Goal: Information Seeking & Learning: Learn about a topic

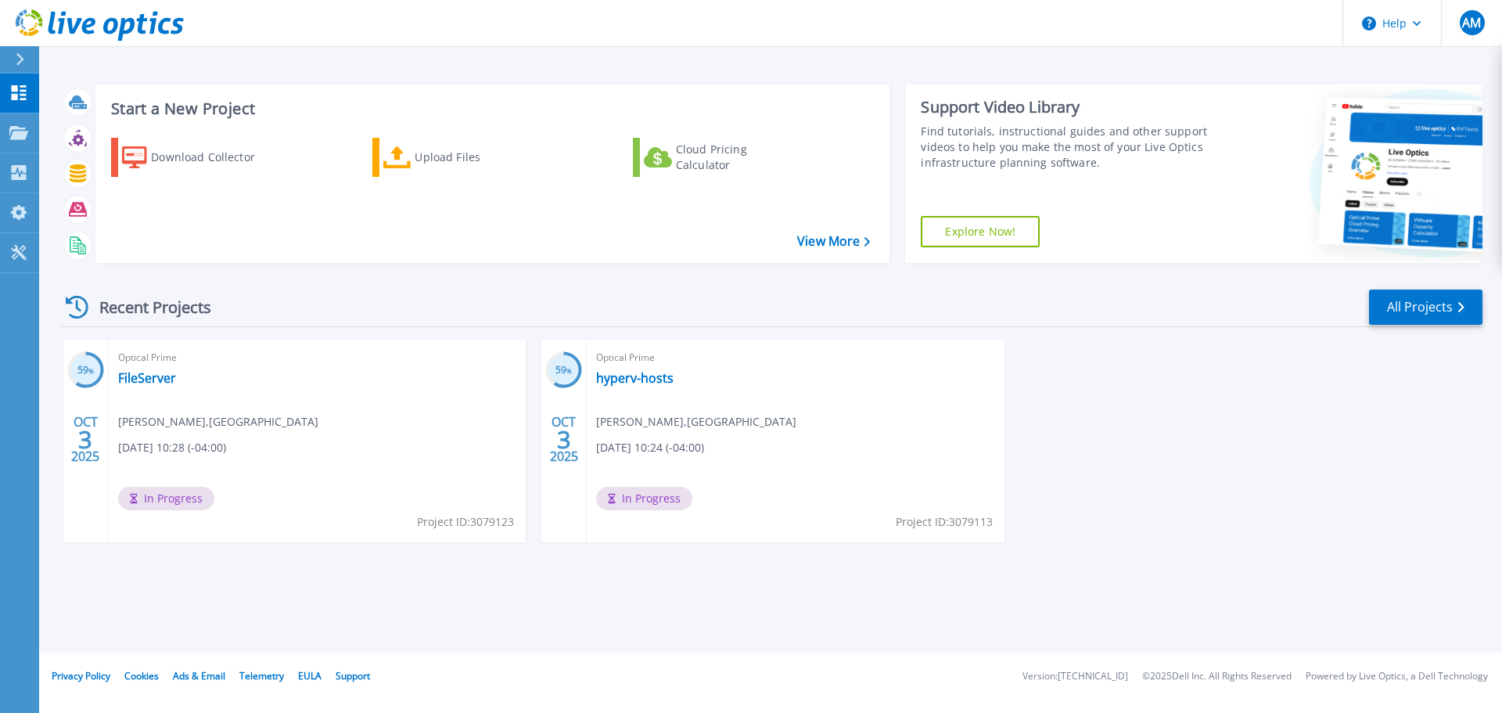
click at [615, 368] on div "Optical Prime hyperv-hosts [PERSON_NAME] , [GEOGRAPHIC_DATA] [DATE] 10:24 (-04:…" at bounding box center [795, 441] width 417 height 203
click at [619, 377] on link "hyperv-hosts" at bounding box center [634, 378] width 77 height 16
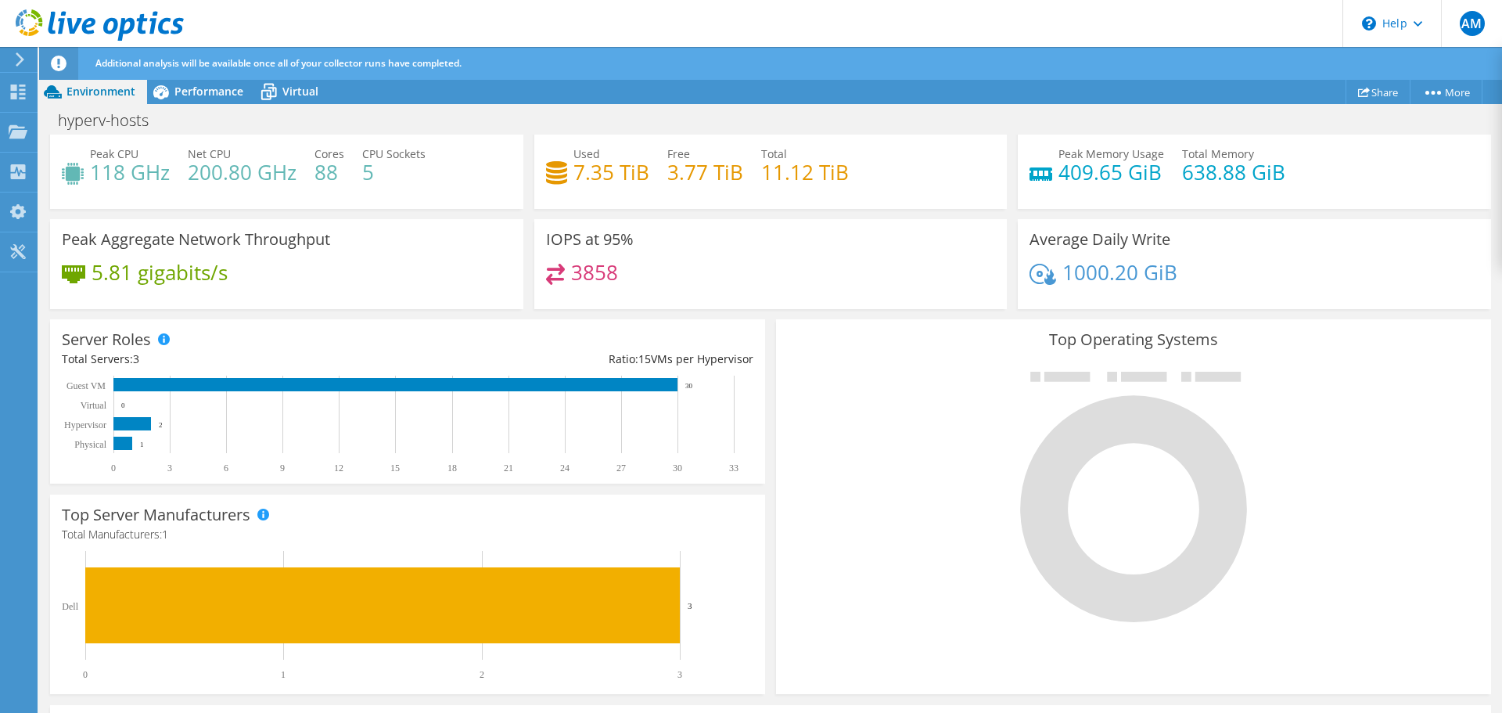
scroll to position [423, 0]
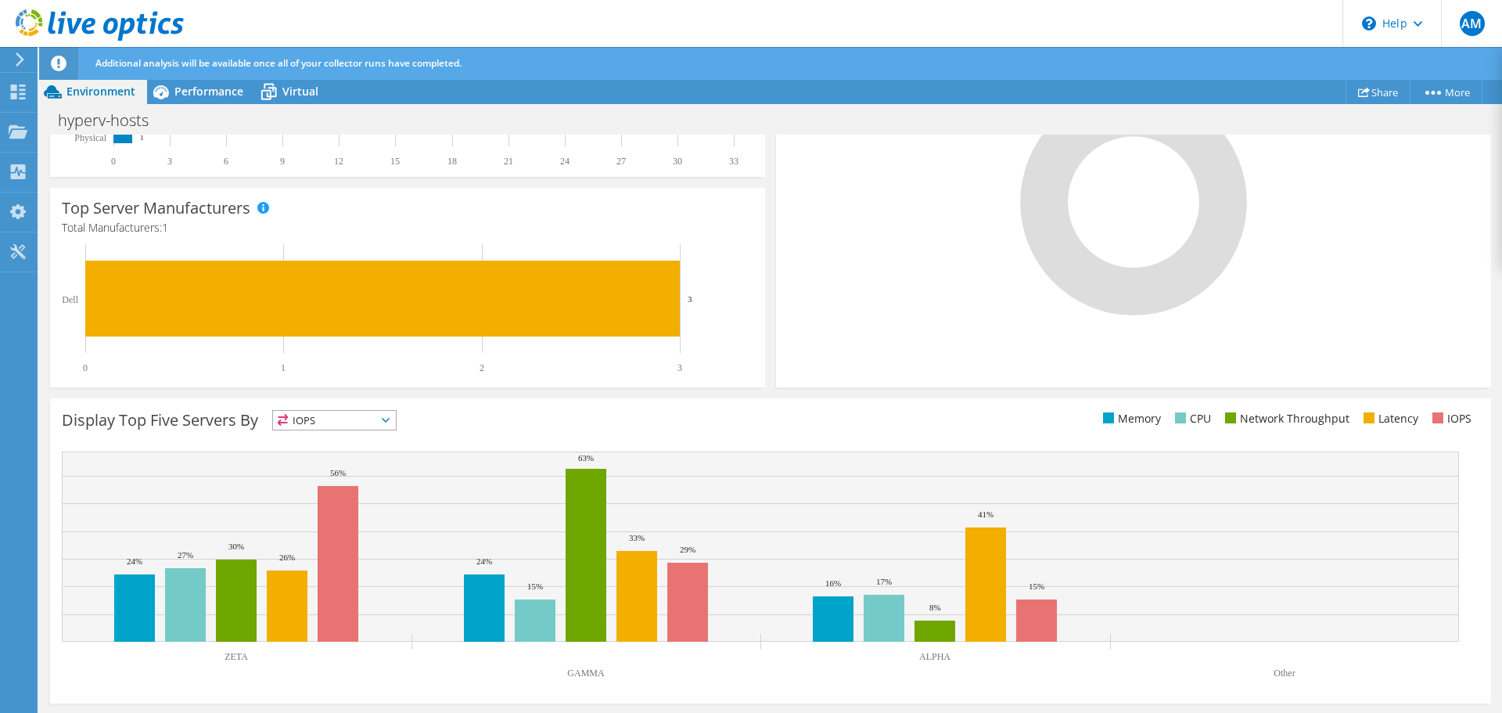
click at [376, 416] on span "IOPS" at bounding box center [334, 420] width 123 height 19
click at [857, 309] on div at bounding box center [1134, 189] width 692 height 264
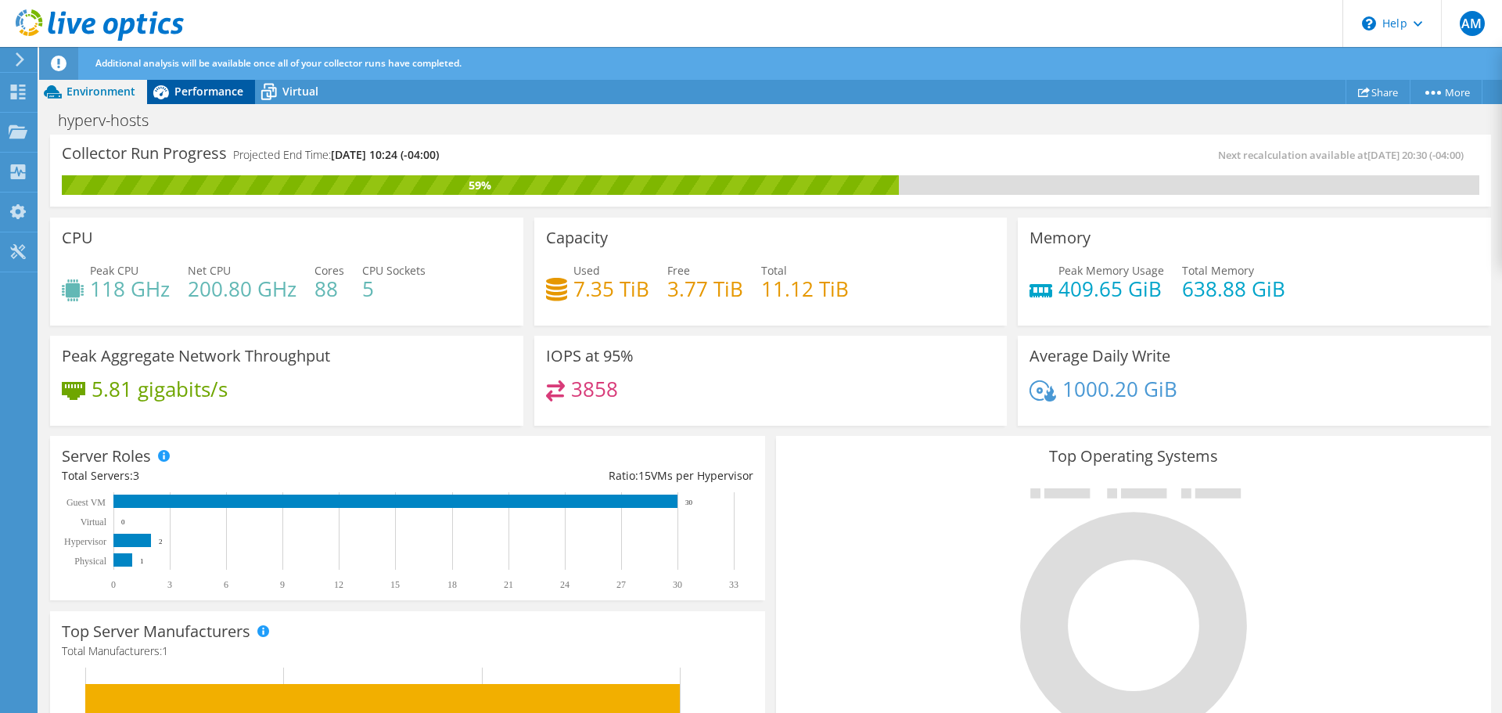
click at [210, 99] on div "Performance" at bounding box center [201, 91] width 108 height 25
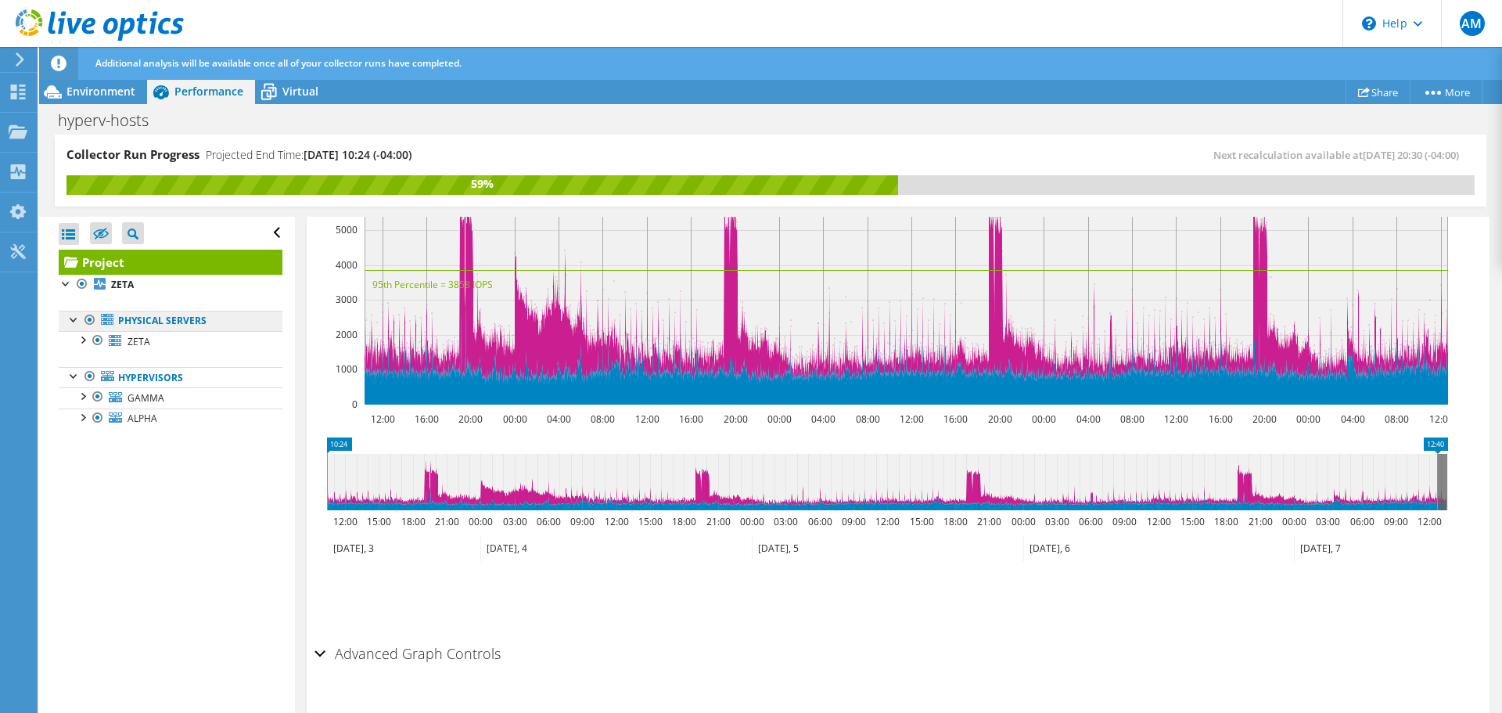
click at [160, 319] on link "Physical Servers" at bounding box center [171, 321] width 224 height 20
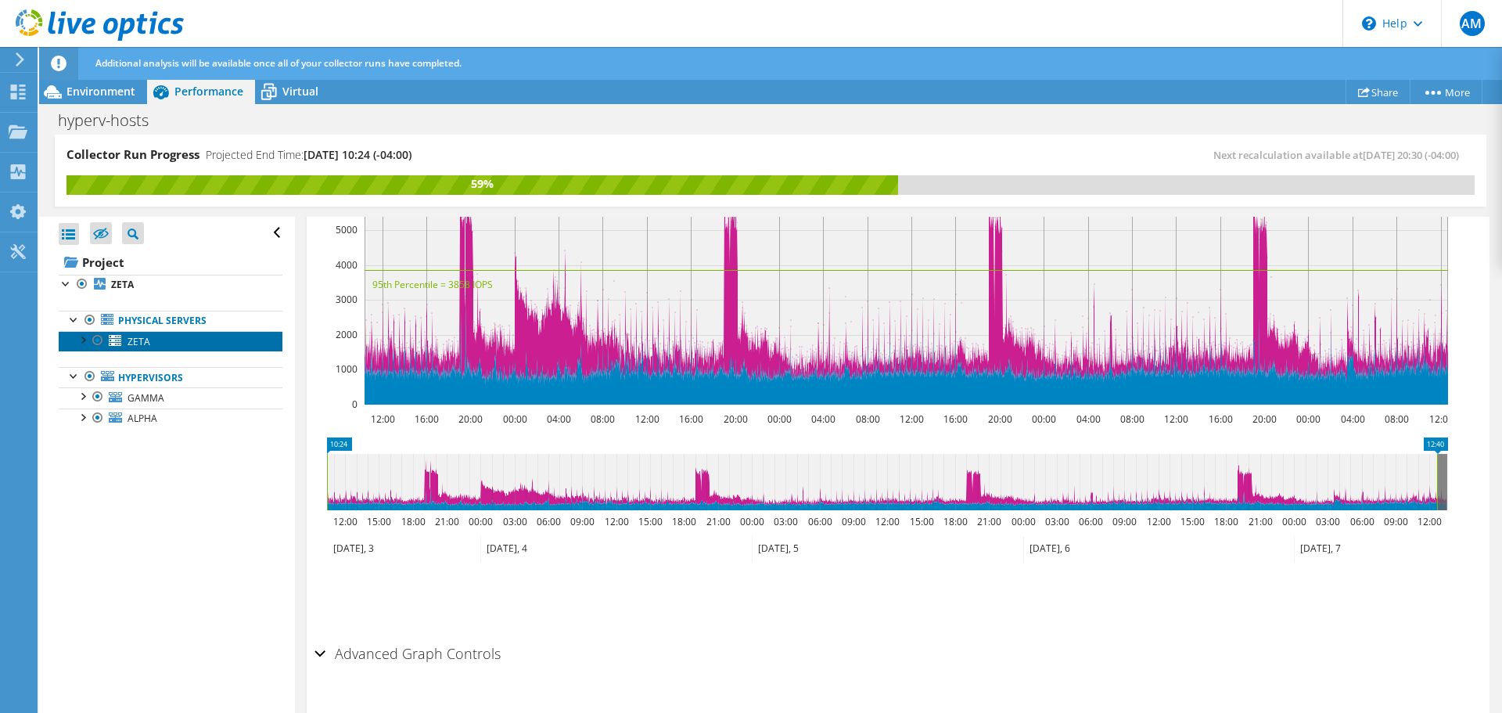
click at [146, 340] on span "ZETA" at bounding box center [139, 341] width 23 height 13
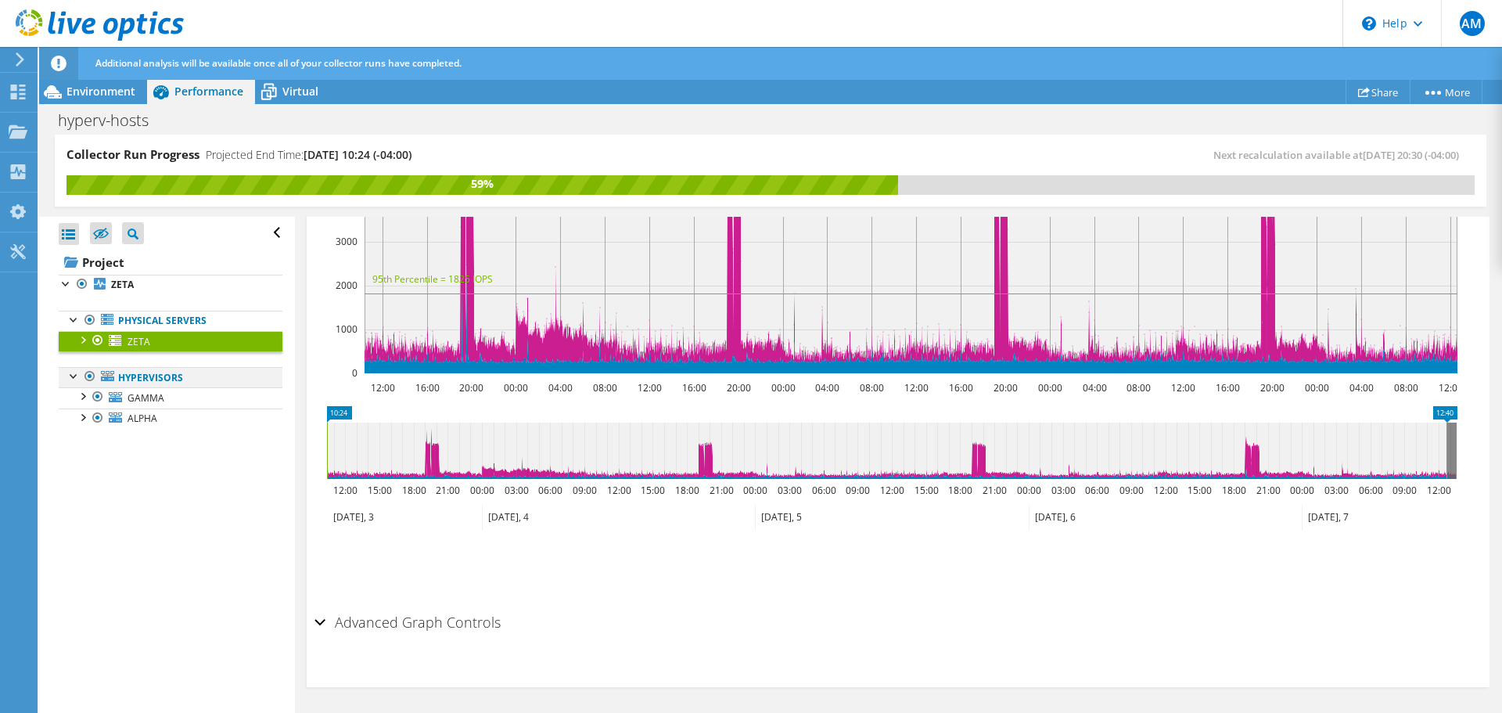
scroll to position [412, 0]
click at [132, 398] on span "GAMMA" at bounding box center [146, 397] width 37 height 13
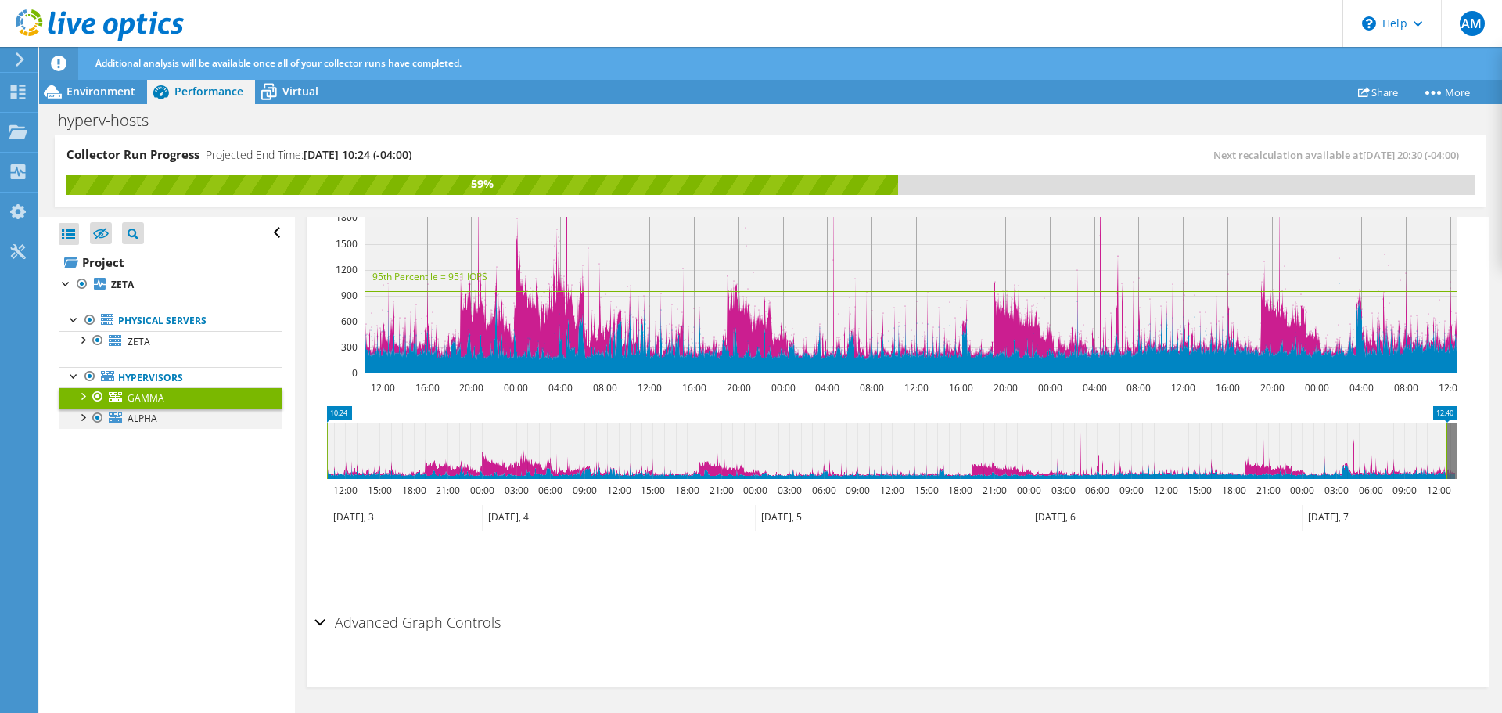
click at [85, 419] on div at bounding box center [82, 416] width 16 height 16
click at [87, 395] on div at bounding box center [82, 395] width 16 height 16
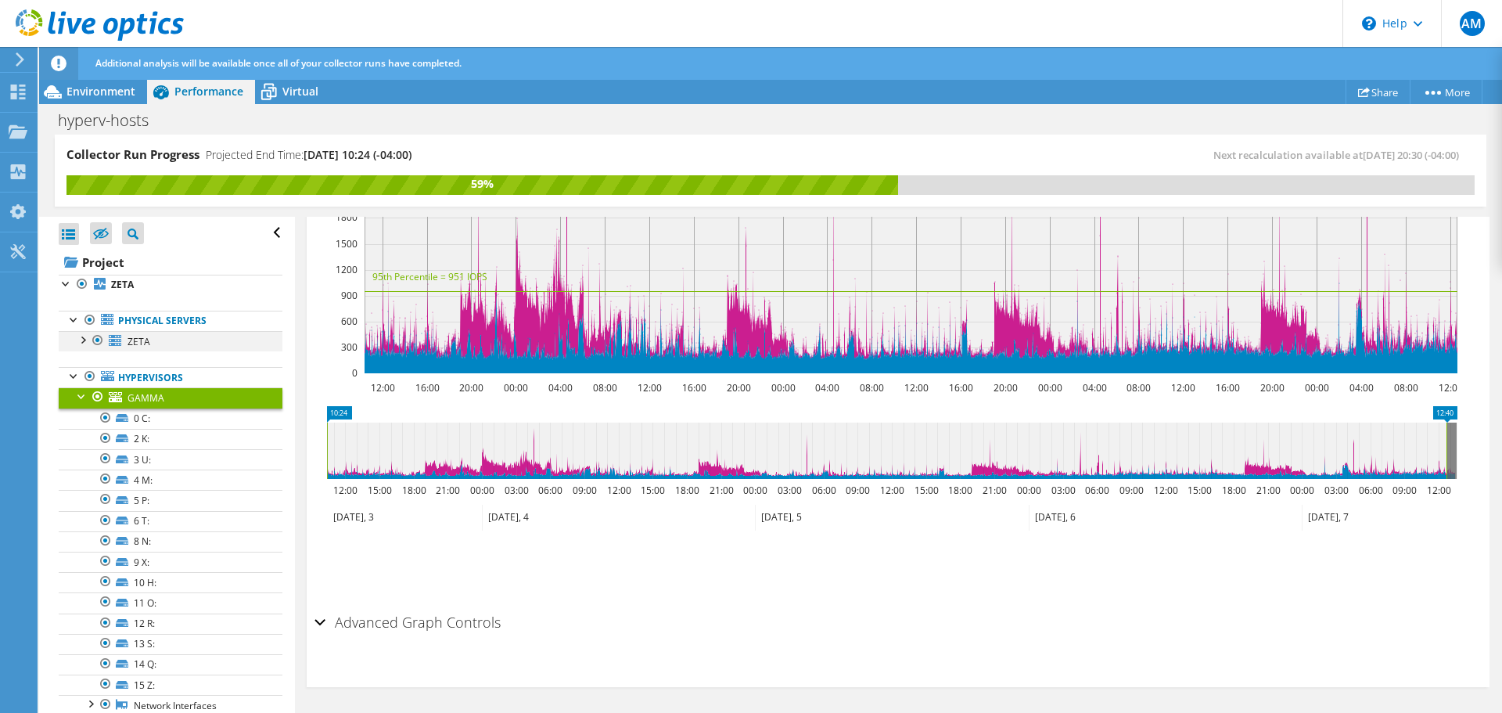
click at [80, 340] on div at bounding box center [82, 339] width 16 height 16
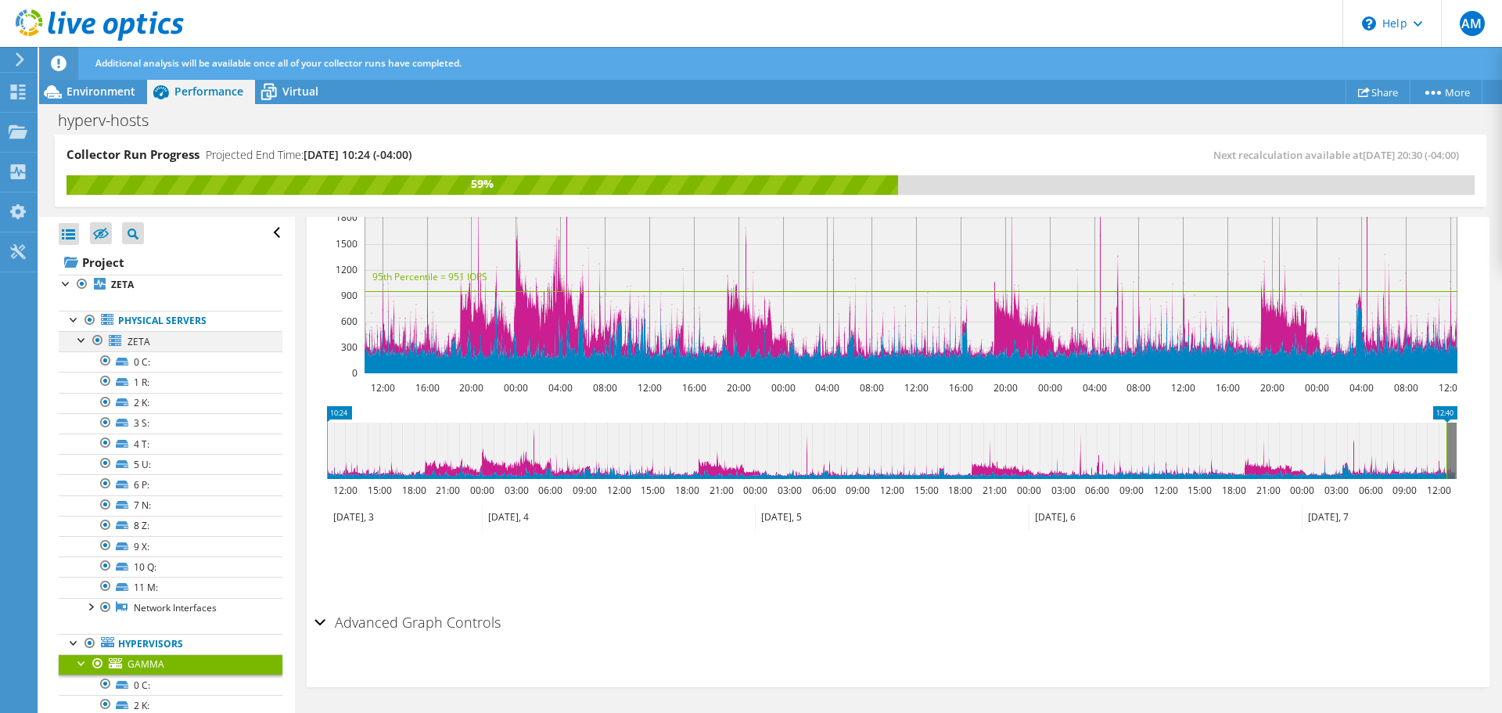
click at [85, 340] on div at bounding box center [82, 339] width 16 height 16
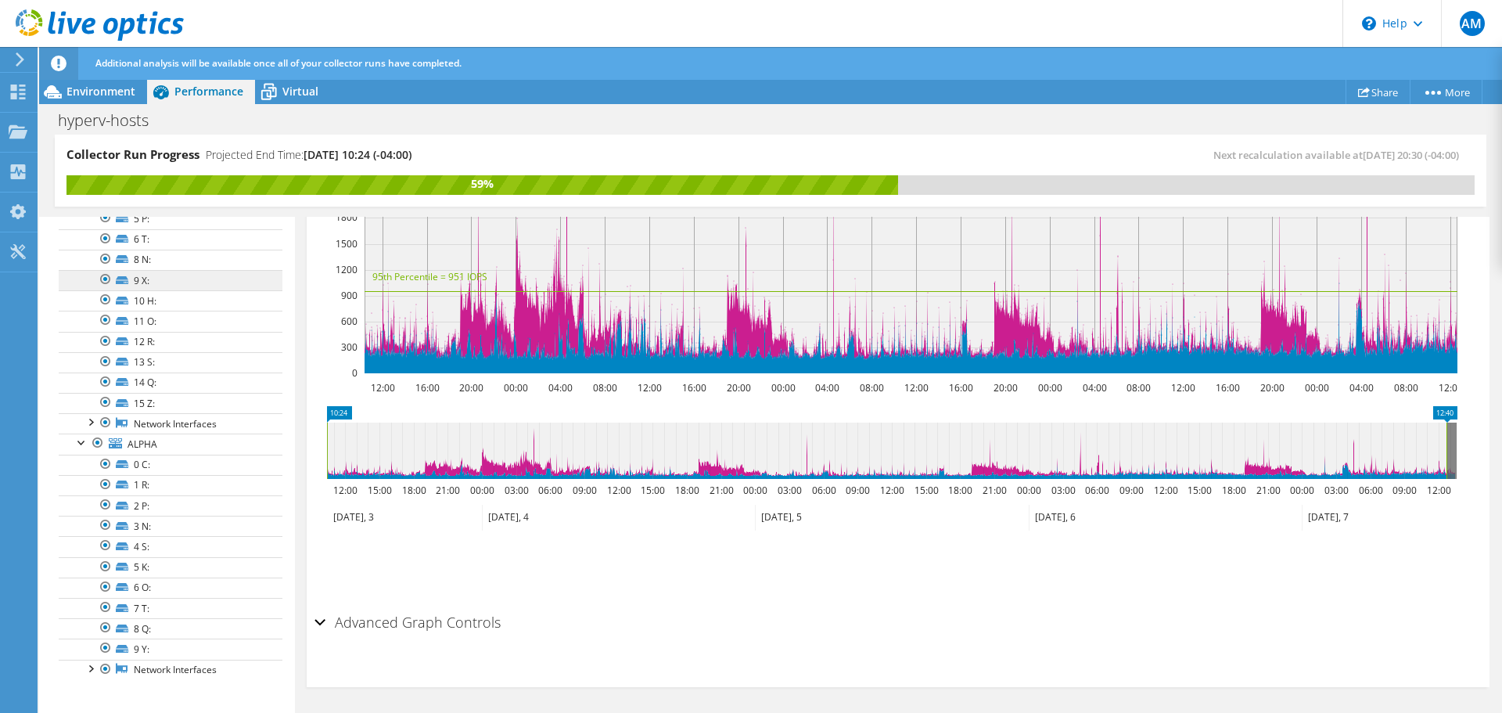
scroll to position [0, 0]
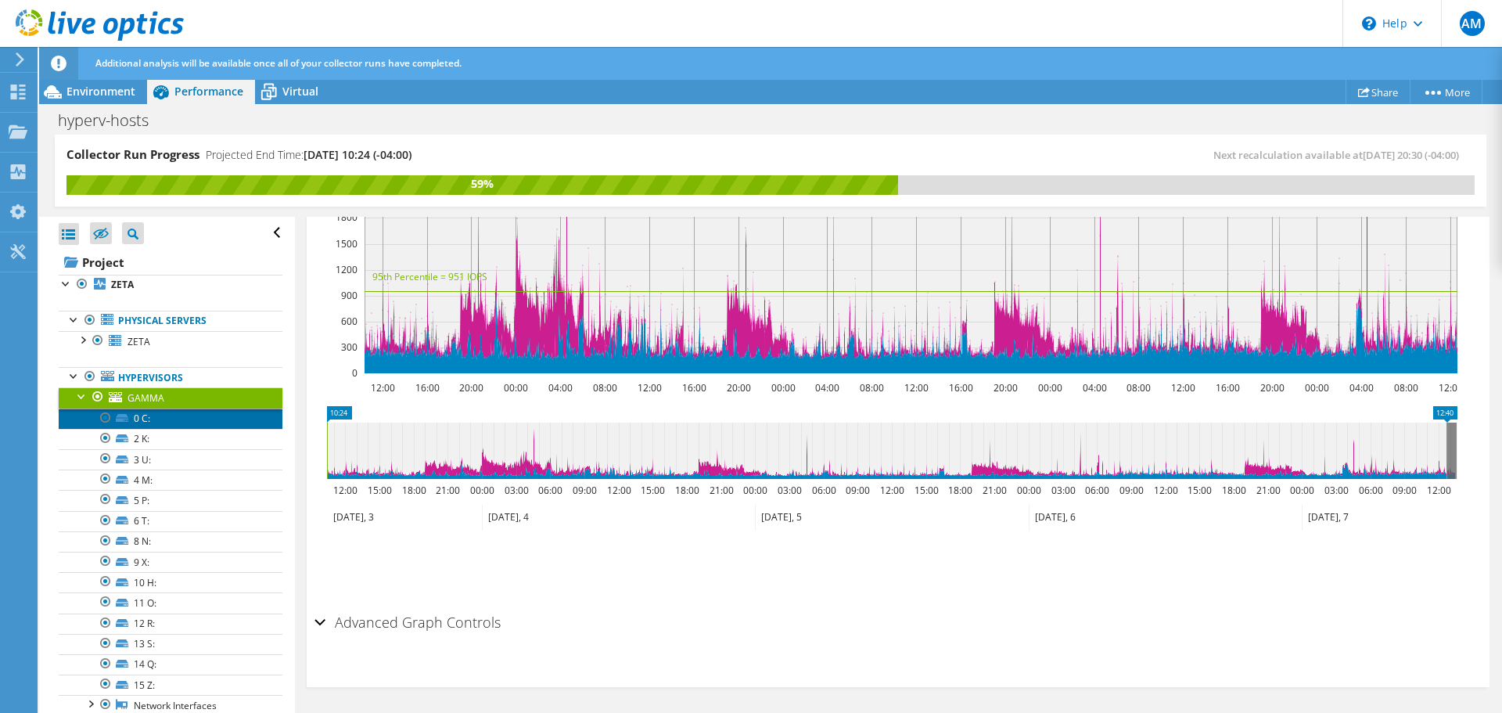
click at [149, 416] on link "0 C:" at bounding box center [171, 418] width 224 height 20
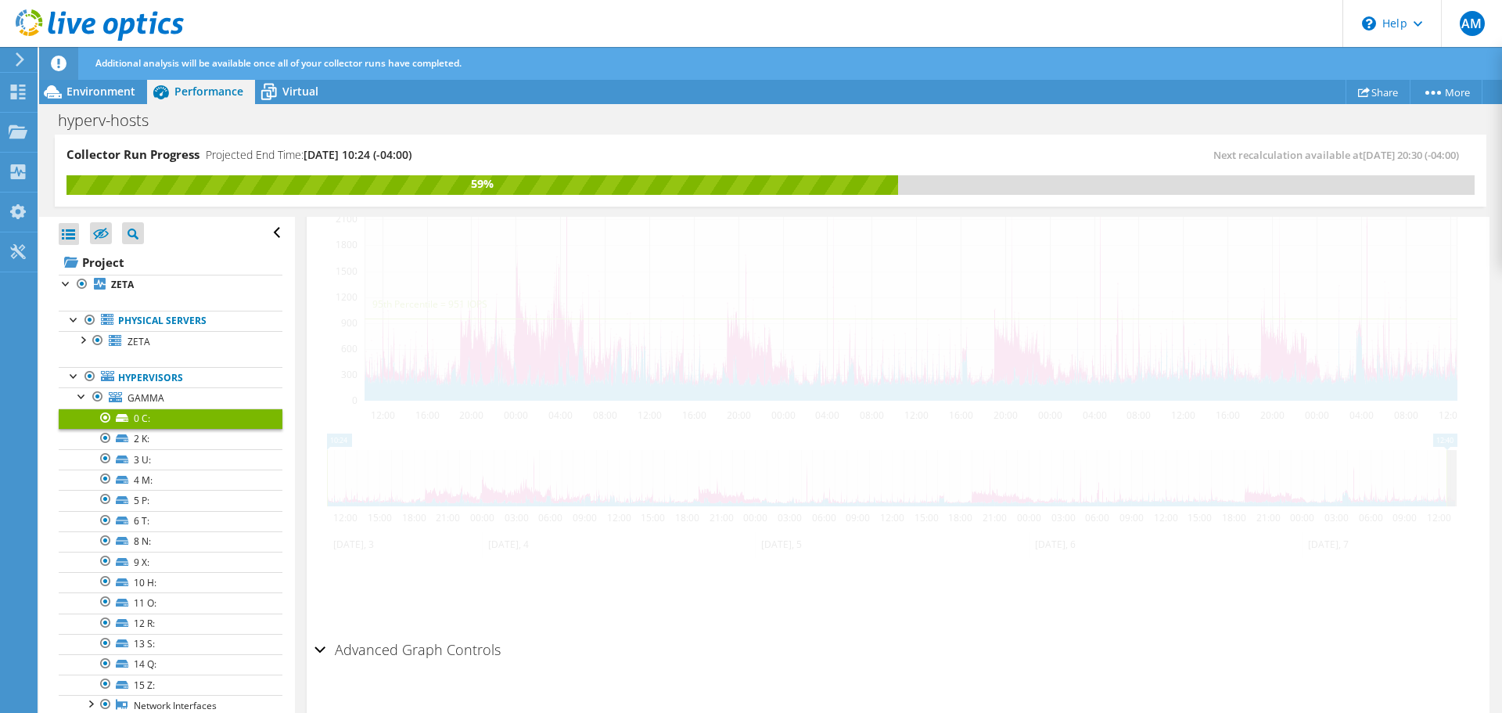
scroll to position [440, 0]
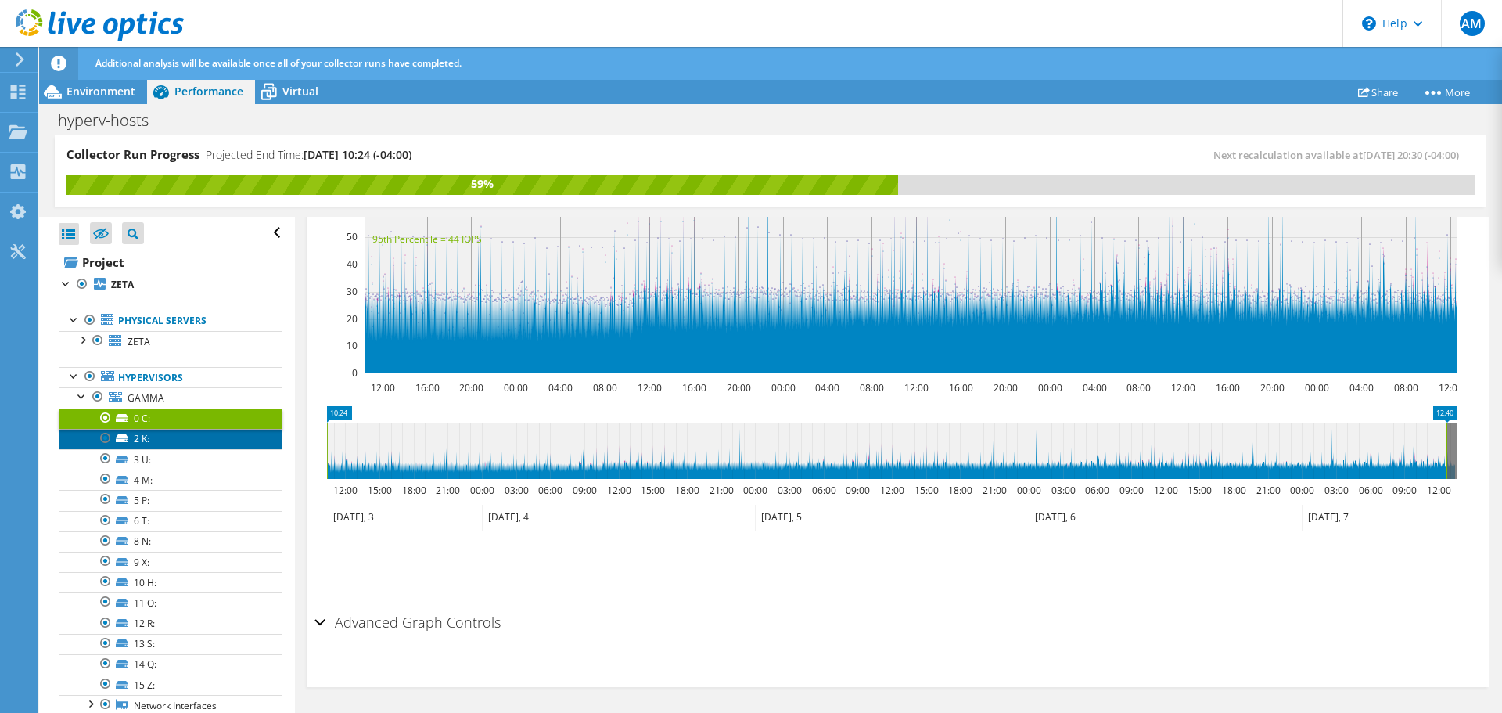
click at [189, 437] on link "2 K:" at bounding box center [171, 439] width 224 height 20
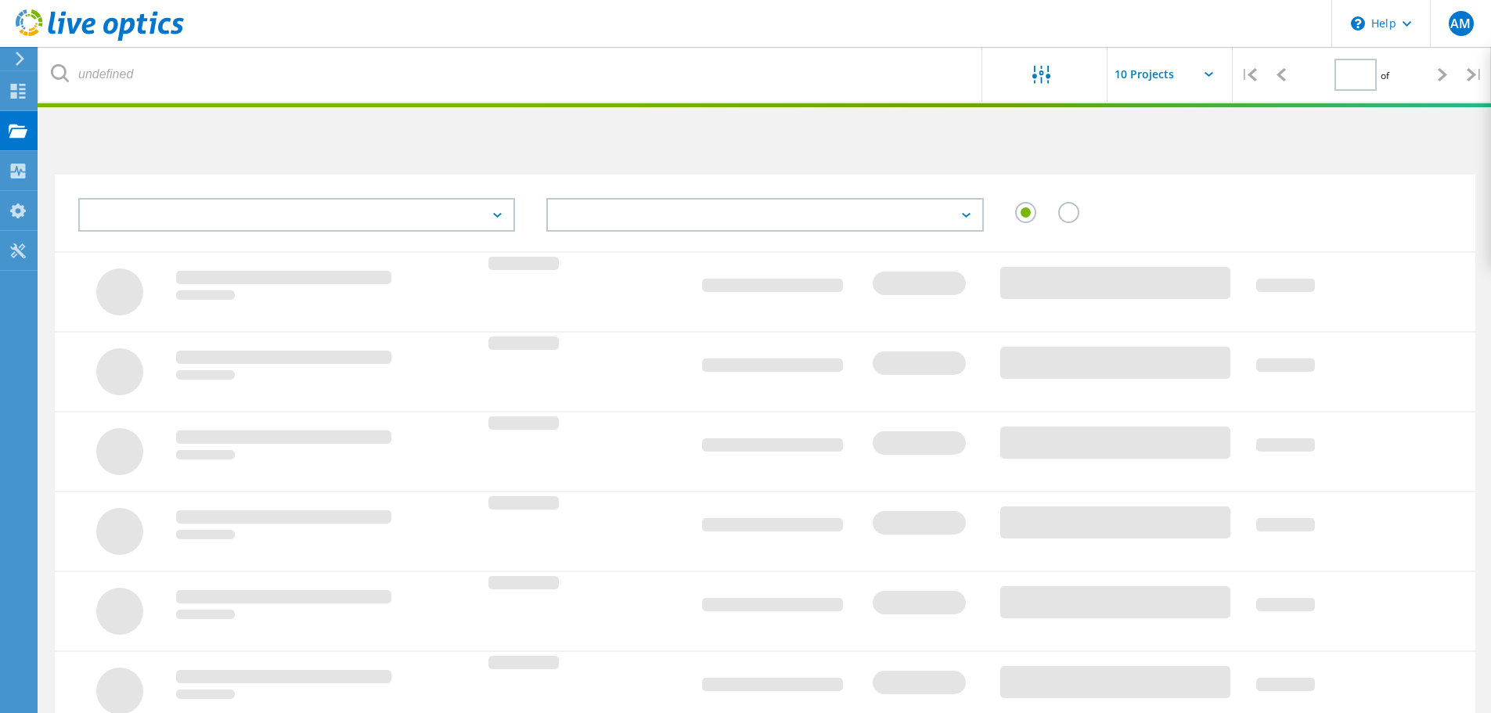
type input "1"
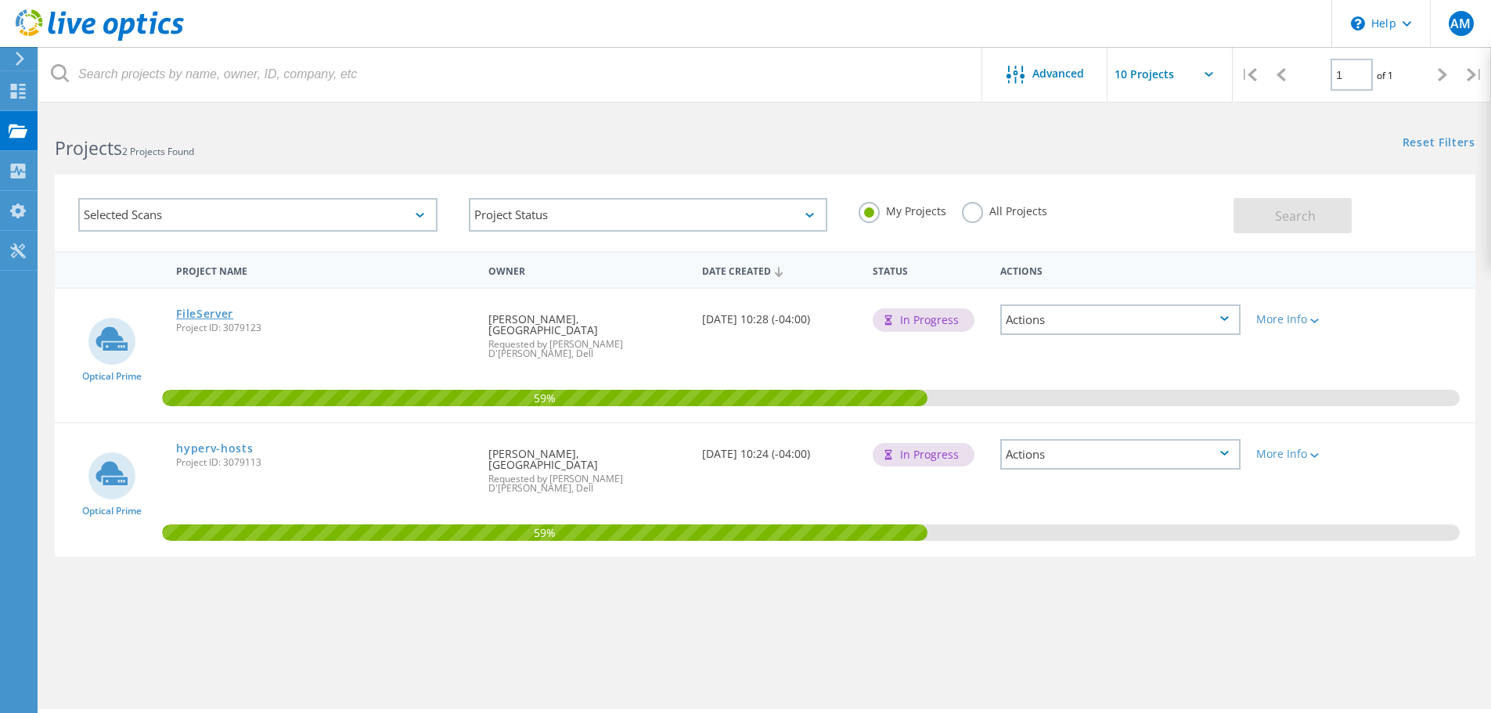
click at [197, 309] on link "FileServer" at bounding box center [204, 313] width 57 height 11
